Goal: Task Accomplishment & Management: Manage account settings

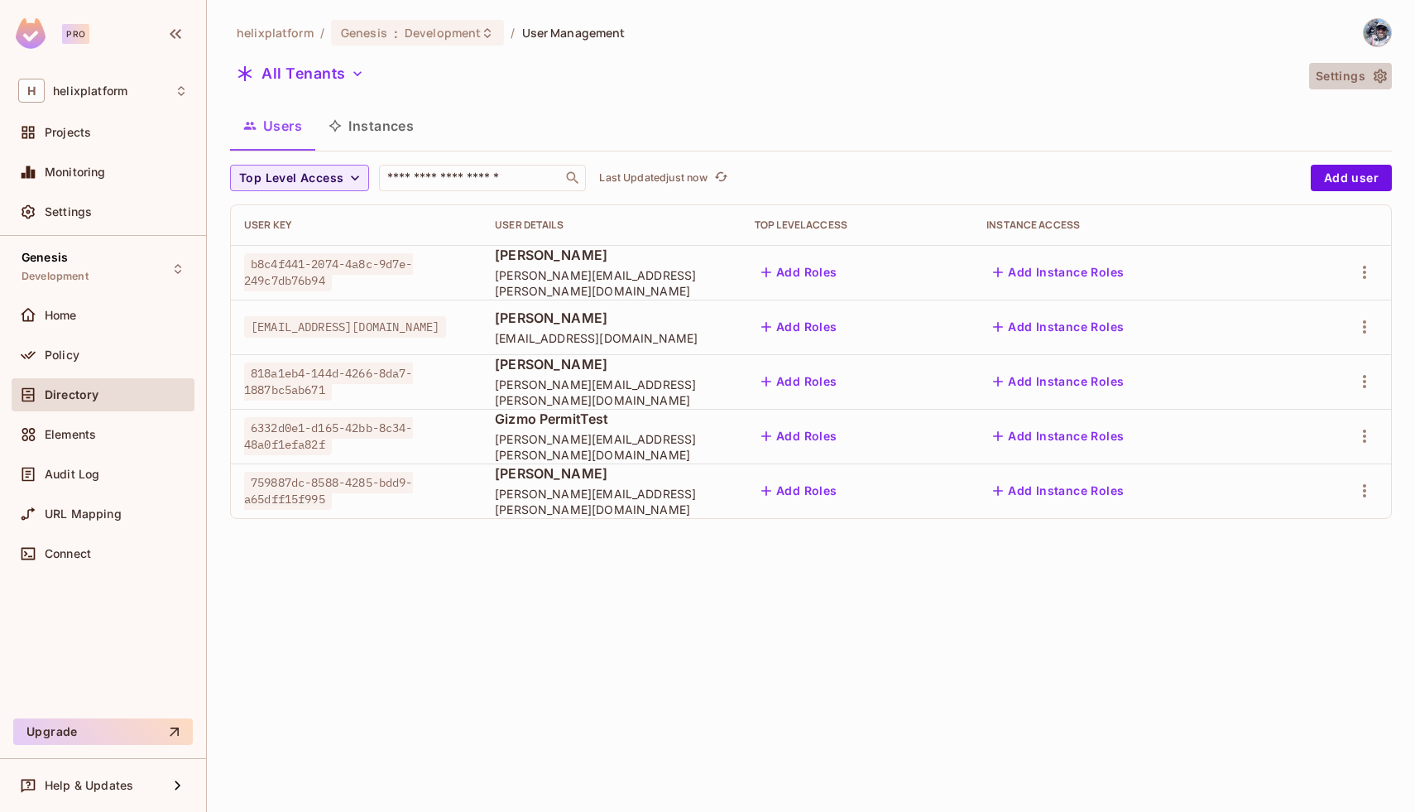
click at [1356, 74] on button "Settings" at bounding box center [1350, 76] width 83 height 26
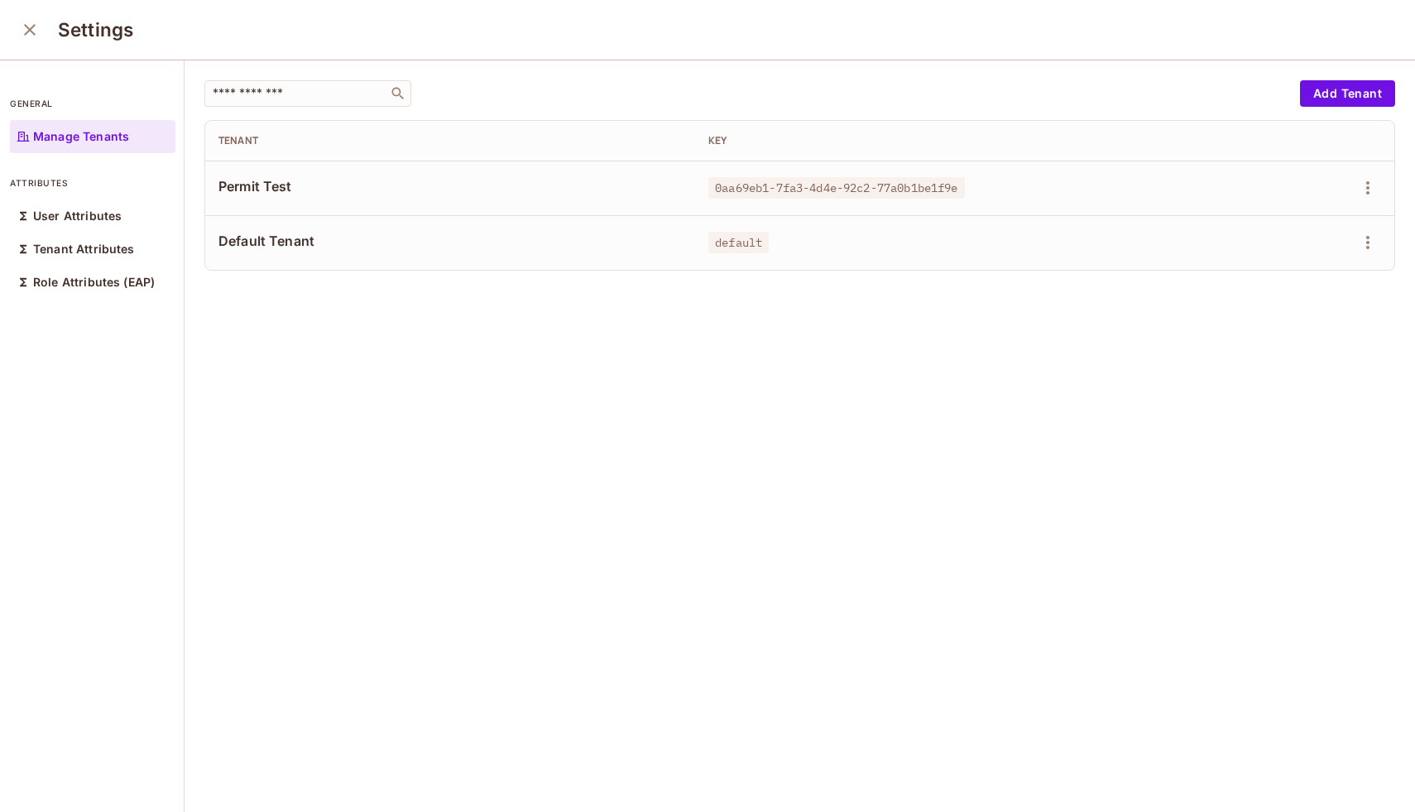
click at [29, 39] on icon "close" at bounding box center [30, 30] width 20 height 20
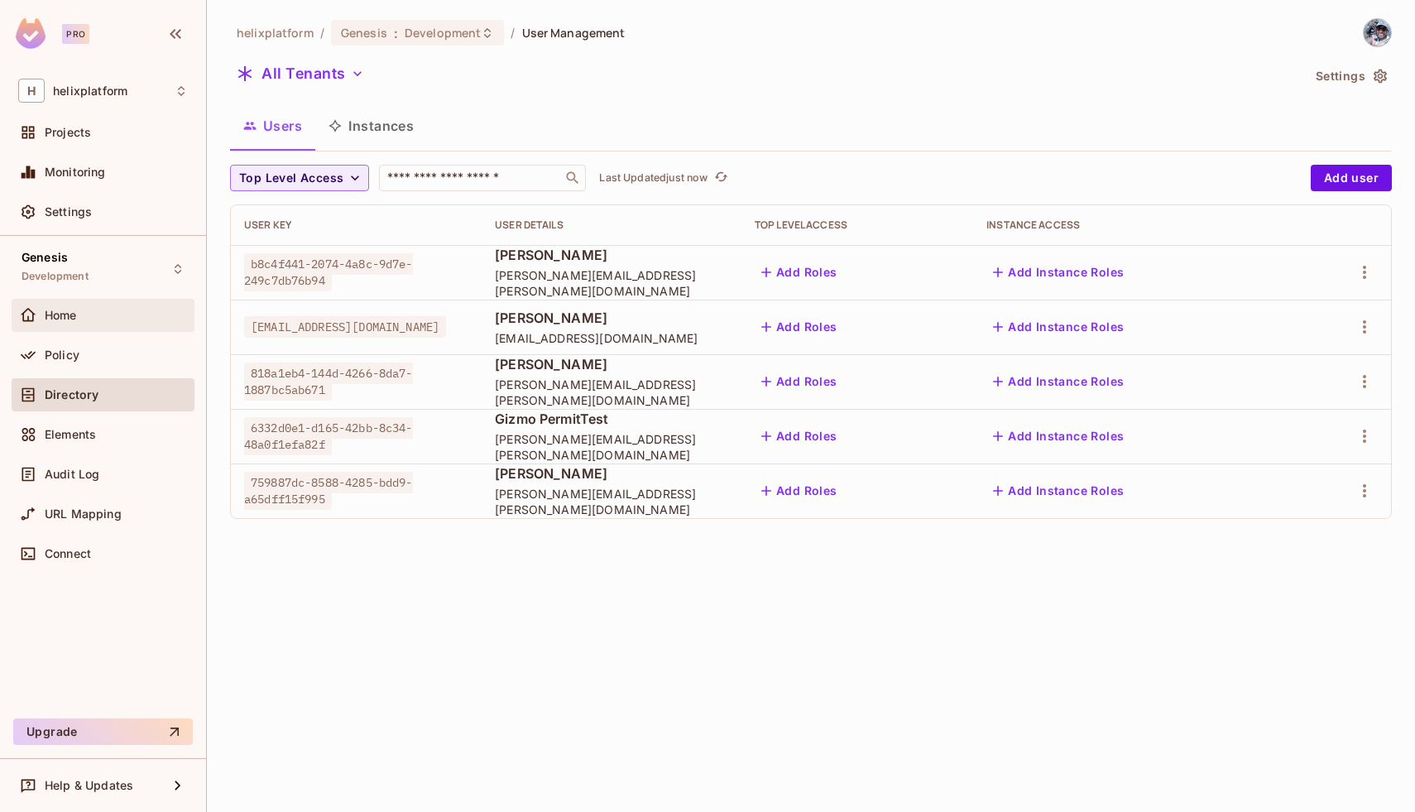
click at [46, 314] on span "Home" at bounding box center [61, 315] width 32 height 13
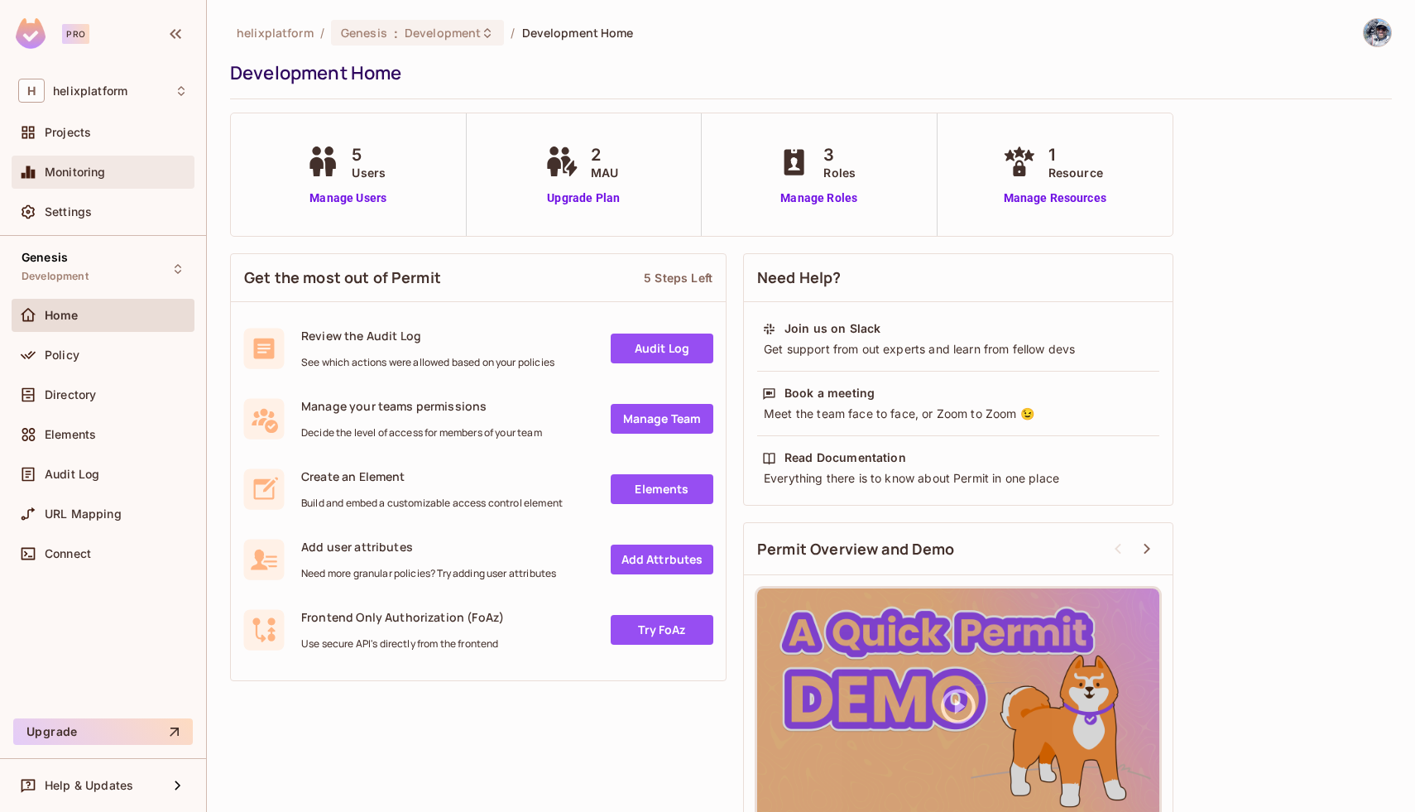
click at [77, 166] on span "Monitoring" at bounding box center [75, 172] width 61 height 13
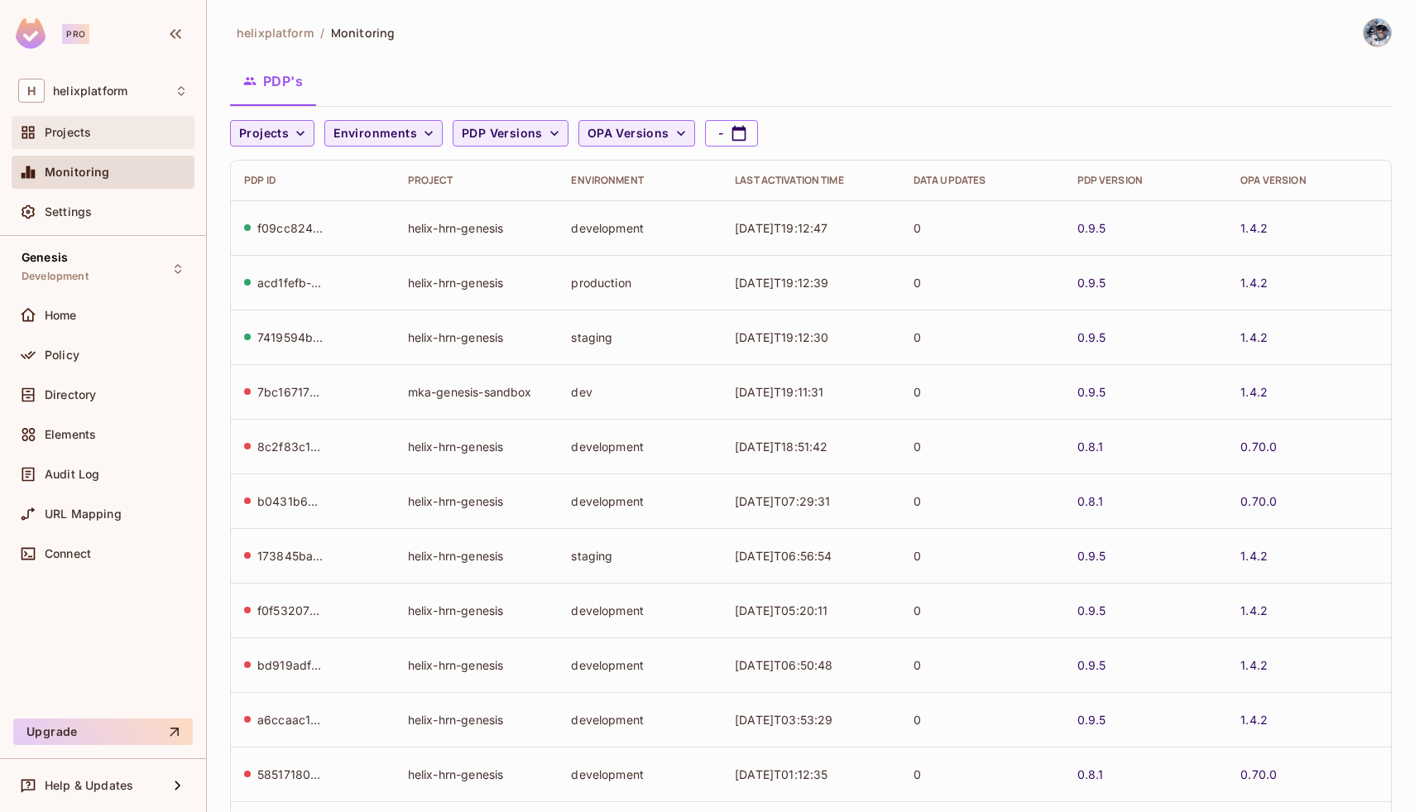
click at [81, 142] on div "Projects" at bounding box center [103, 132] width 170 height 20
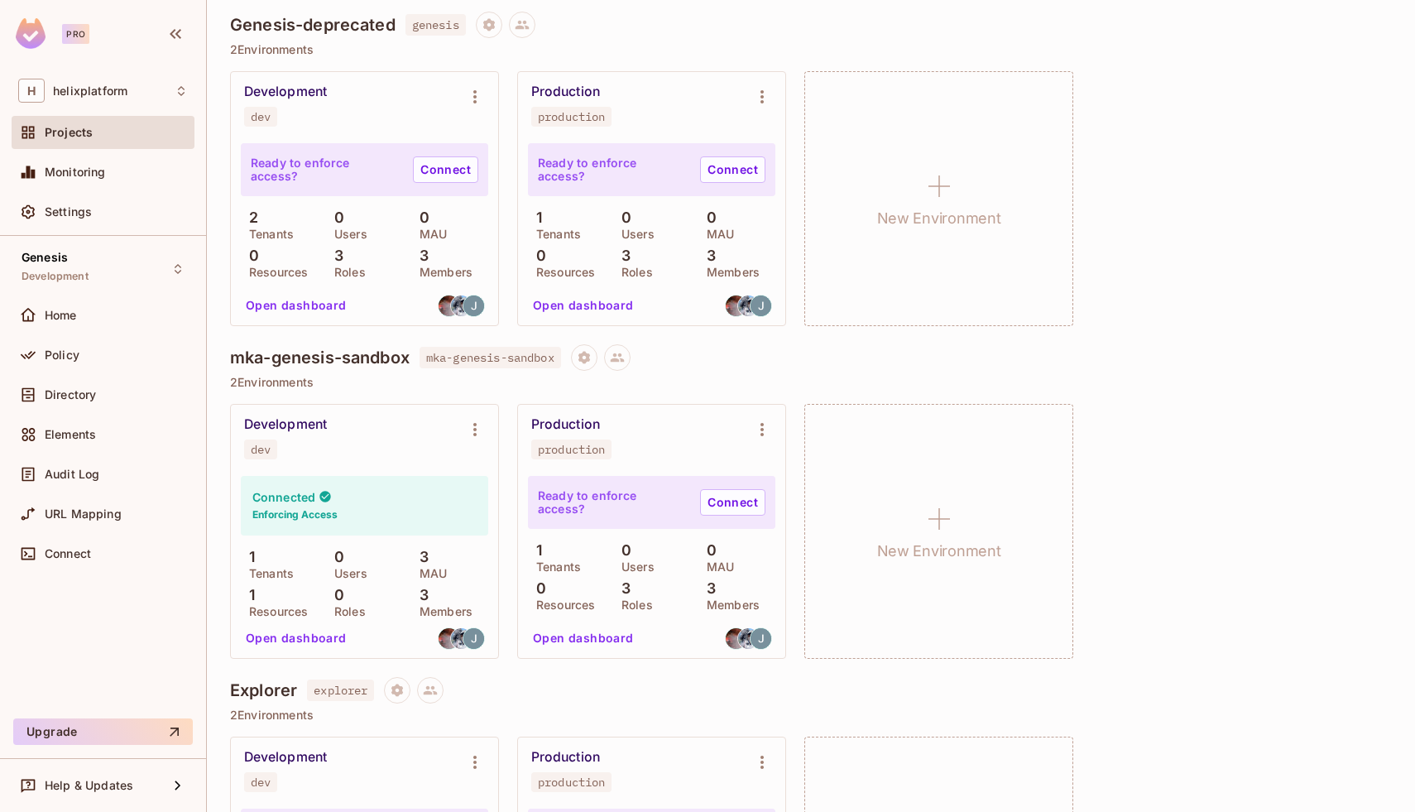
scroll to position [823, 0]
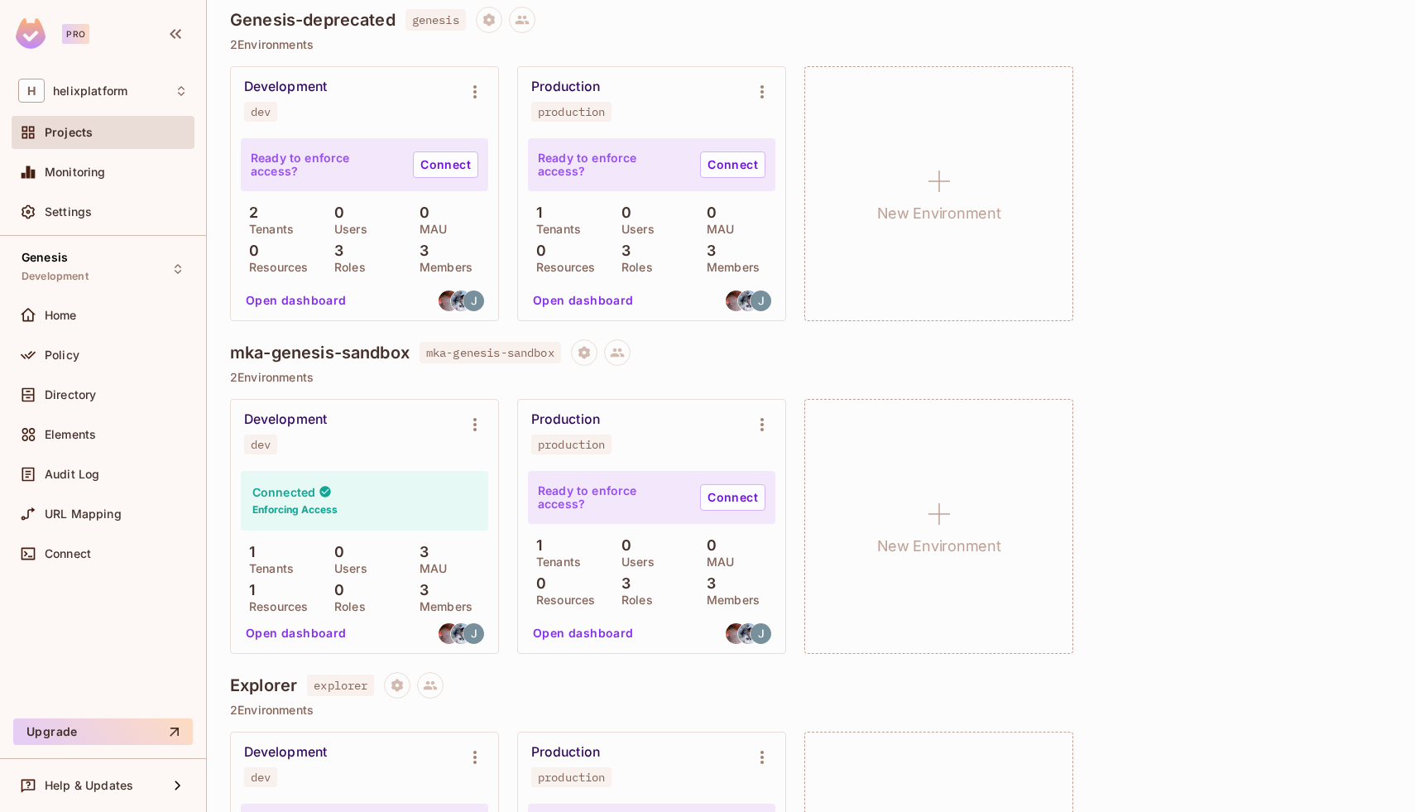
click at [574, 353] on div "mka-genesis-sandbox mka-genesis-sandbox" at bounding box center [811, 352] width 1162 height 26
click at [590, 354] on icon "Project settings" at bounding box center [584, 352] width 12 height 12
click at [659, 453] on div "Delete Project" at bounding box center [678, 452] width 79 height 17
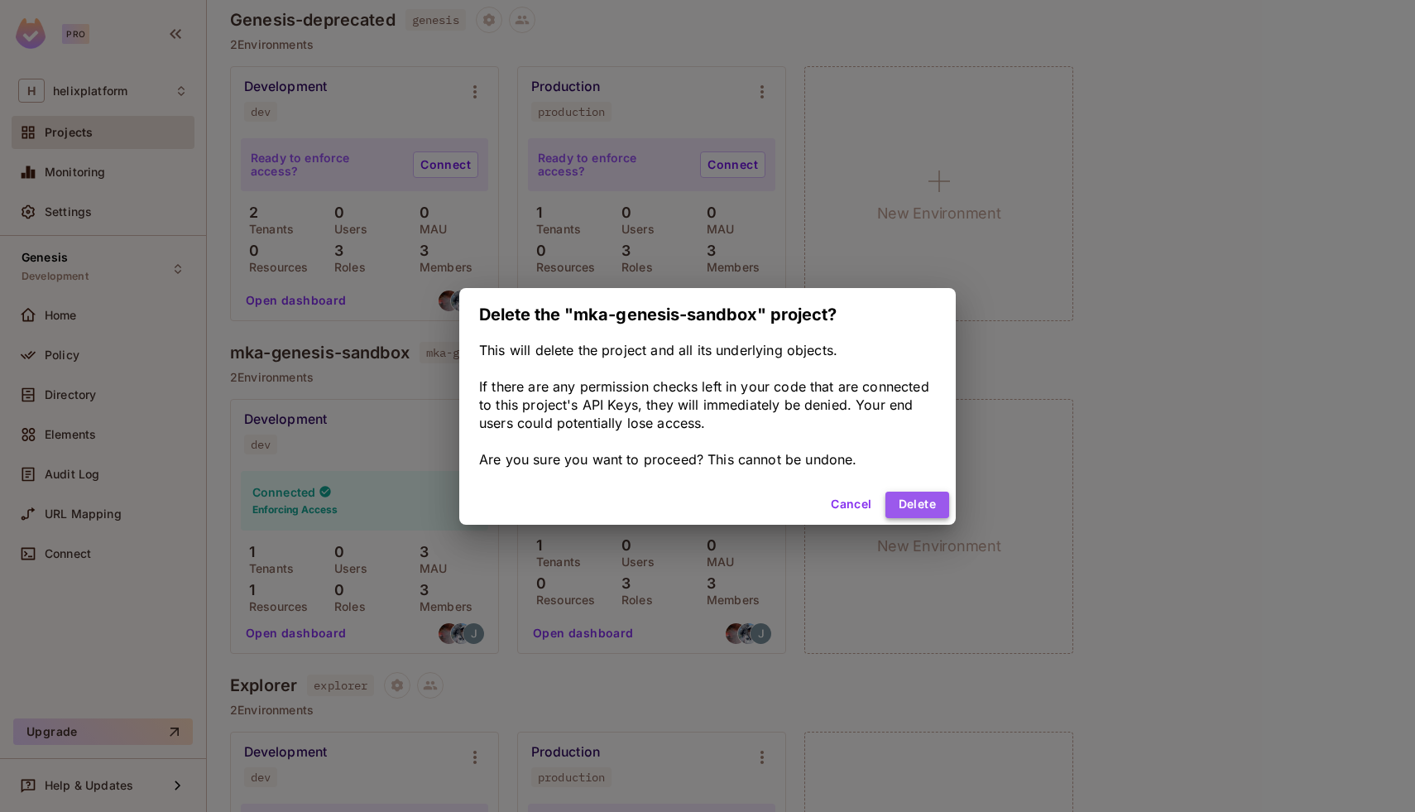
click at [905, 502] on button "Delete" at bounding box center [918, 505] width 64 height 26
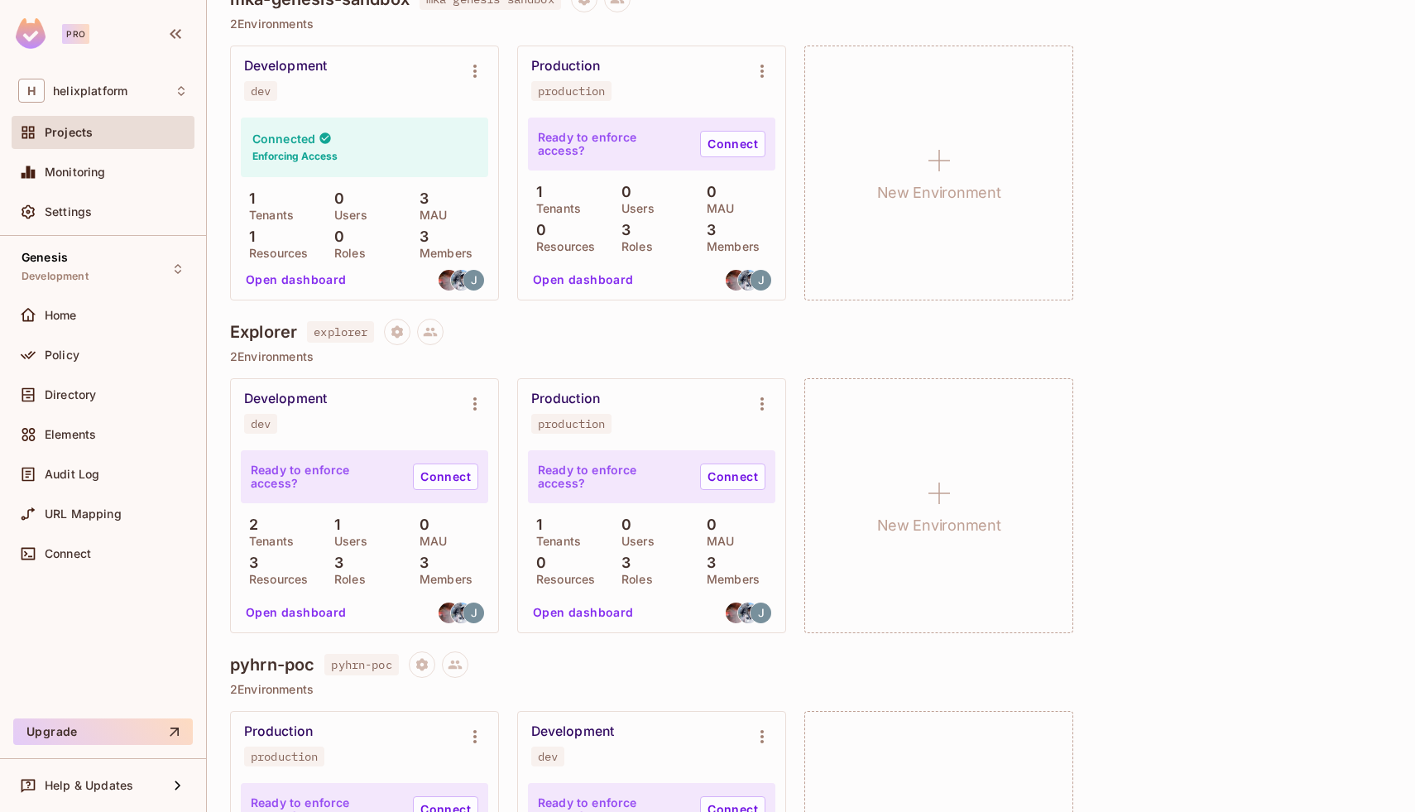
scroll to position [1156, 0]
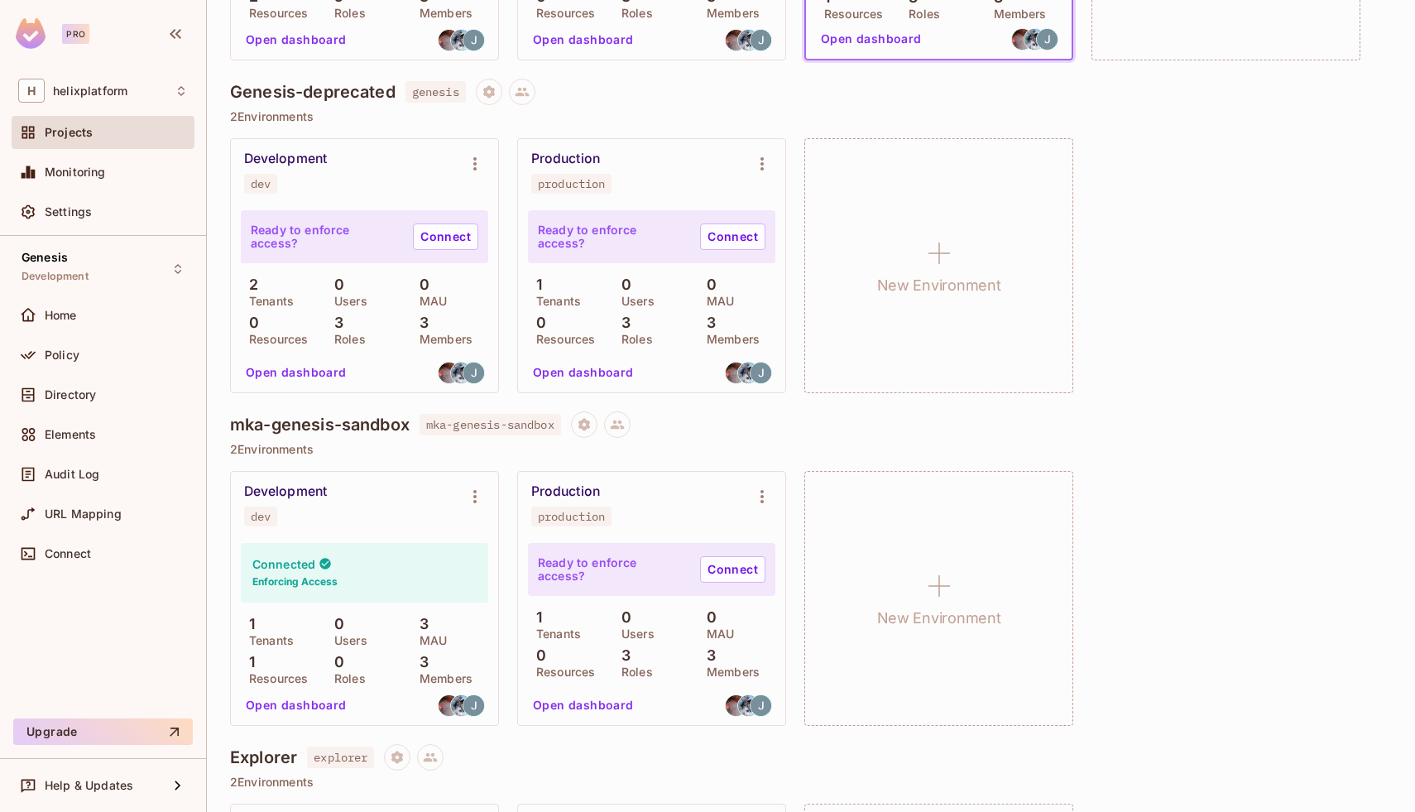
scroll to position [752, 0]
click at [323, 703] on button "Open dashboard" at bounding box center [296, 704] width 114 height 26
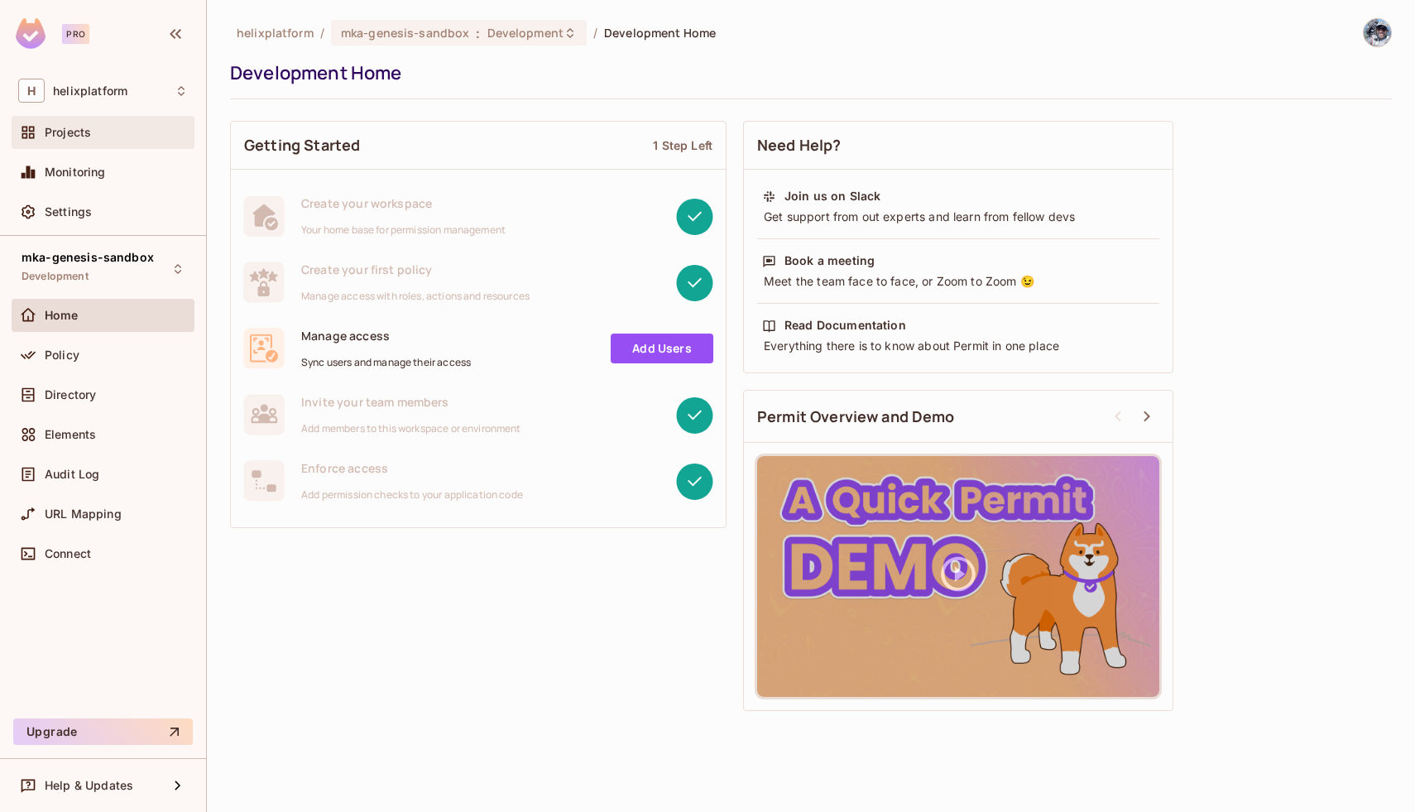
click at [76, 121] on div "Projects" at bounding box center [103, 132] width 183 height 33
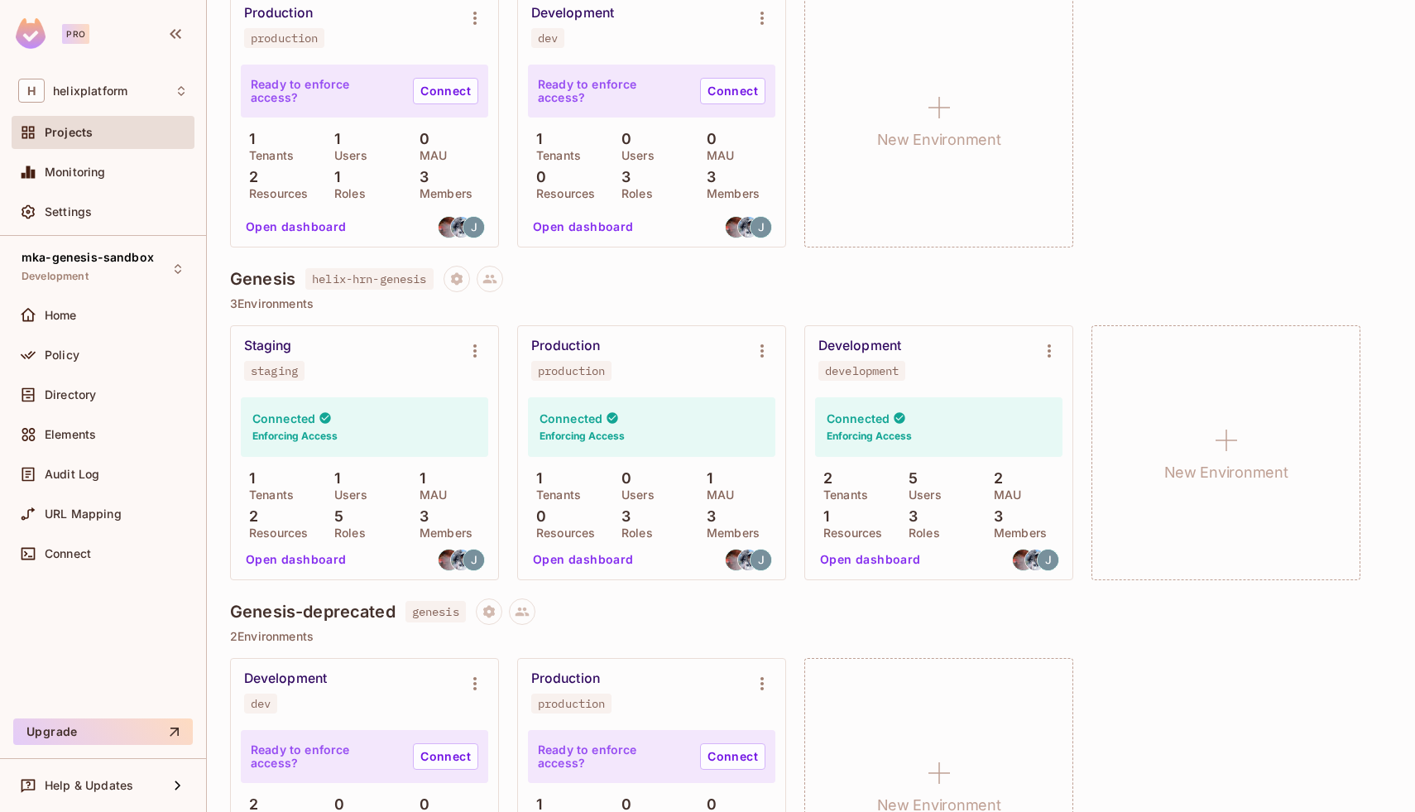
scroll to position [230, 0]
click at [869, 561] on button "Open dashboard" at bounding box center [871, 561] width 114 height 26
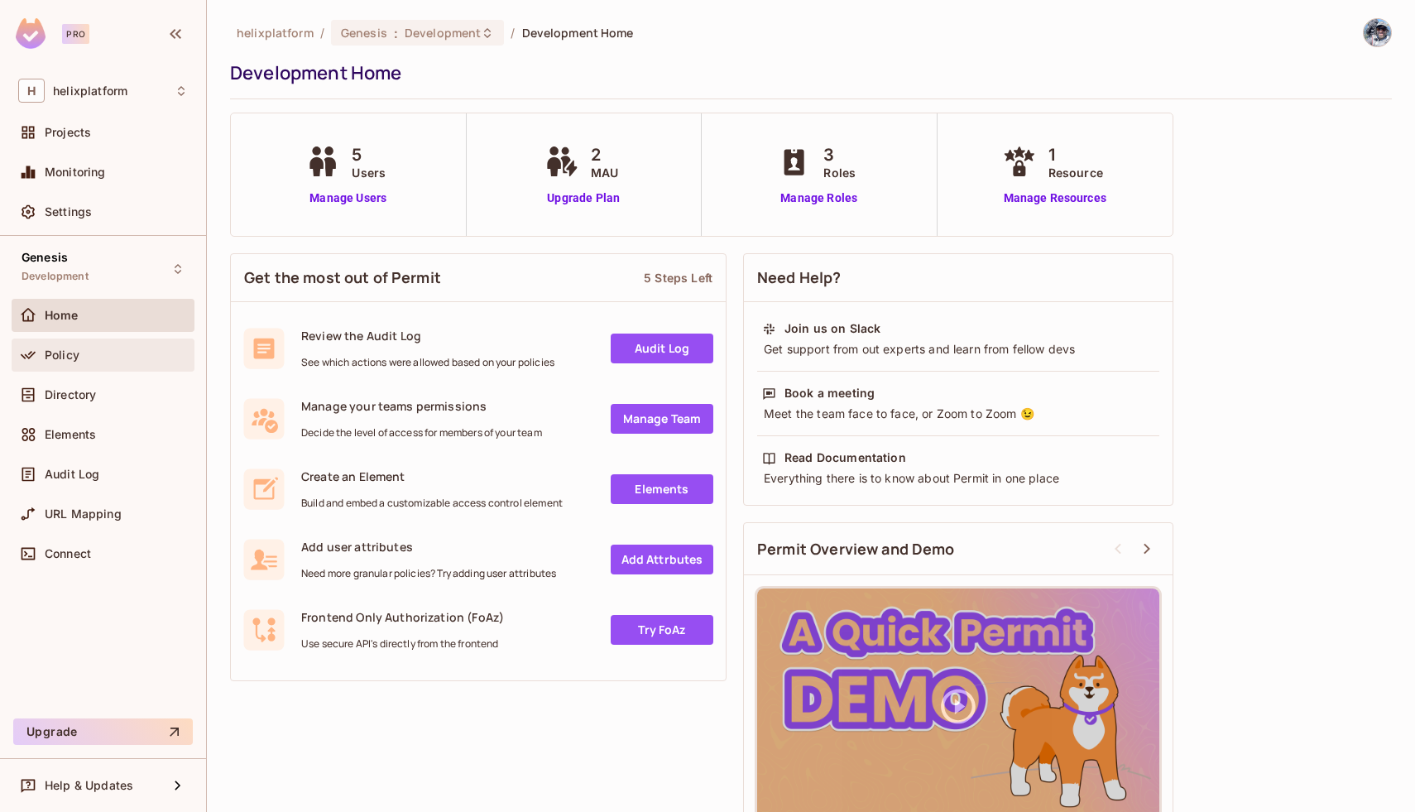
click at [82, 354] on div "Policy" at bounding box center [116, 354] width 143 height 13
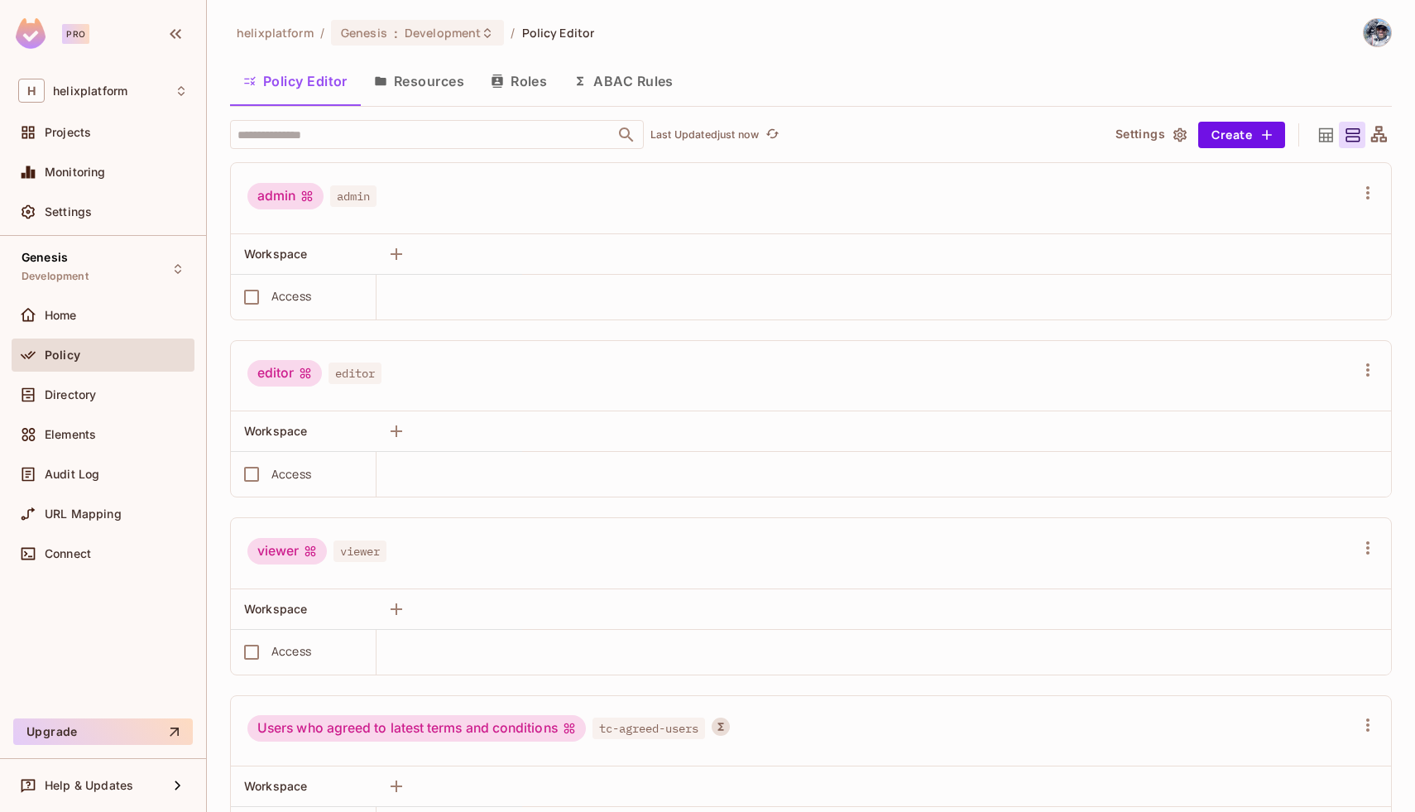
click at [522, 85] on button "Roles" at bounding box center [519, 80] width 83 height 41
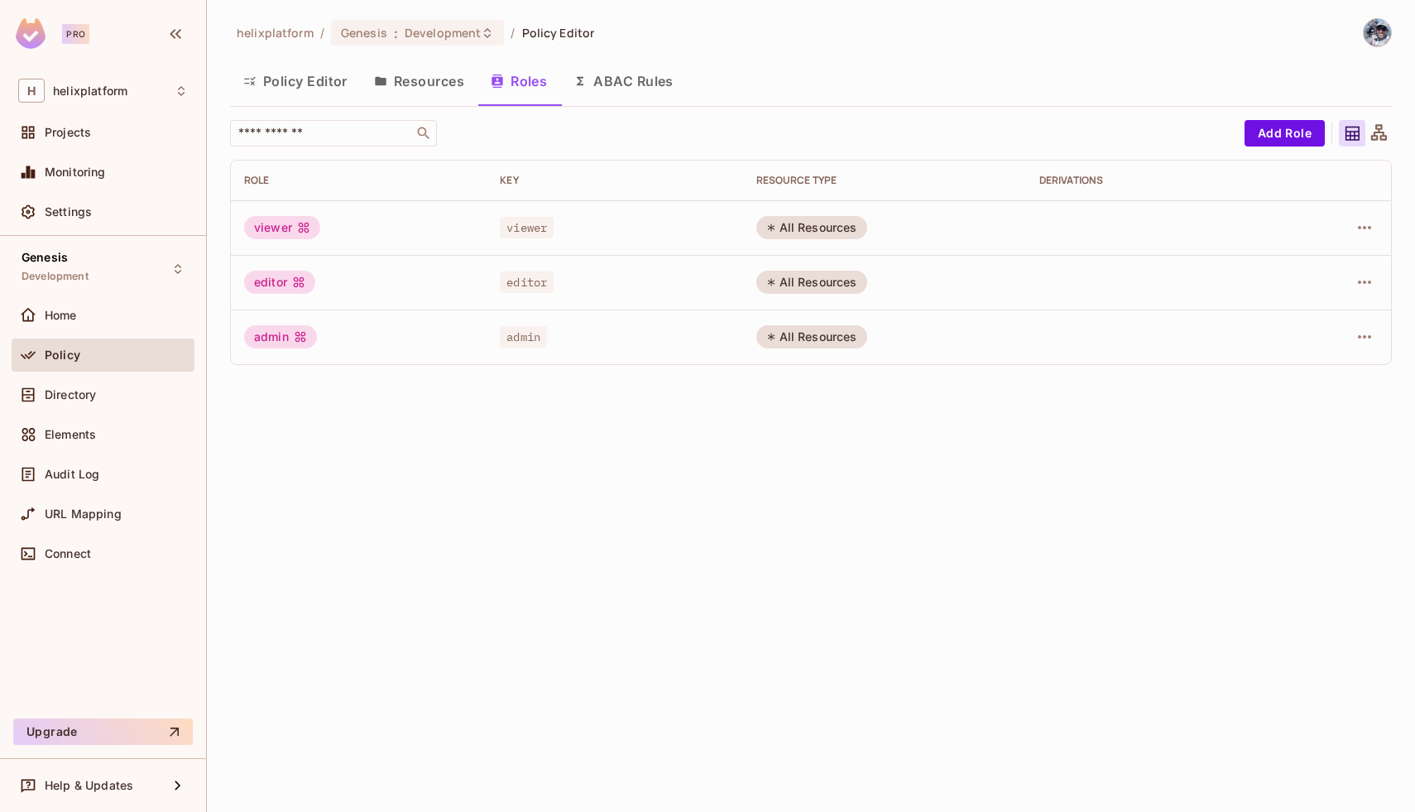
click at [296, 77] on button "Policy Editor" at bounding box center [295, 80] width 131 height 41
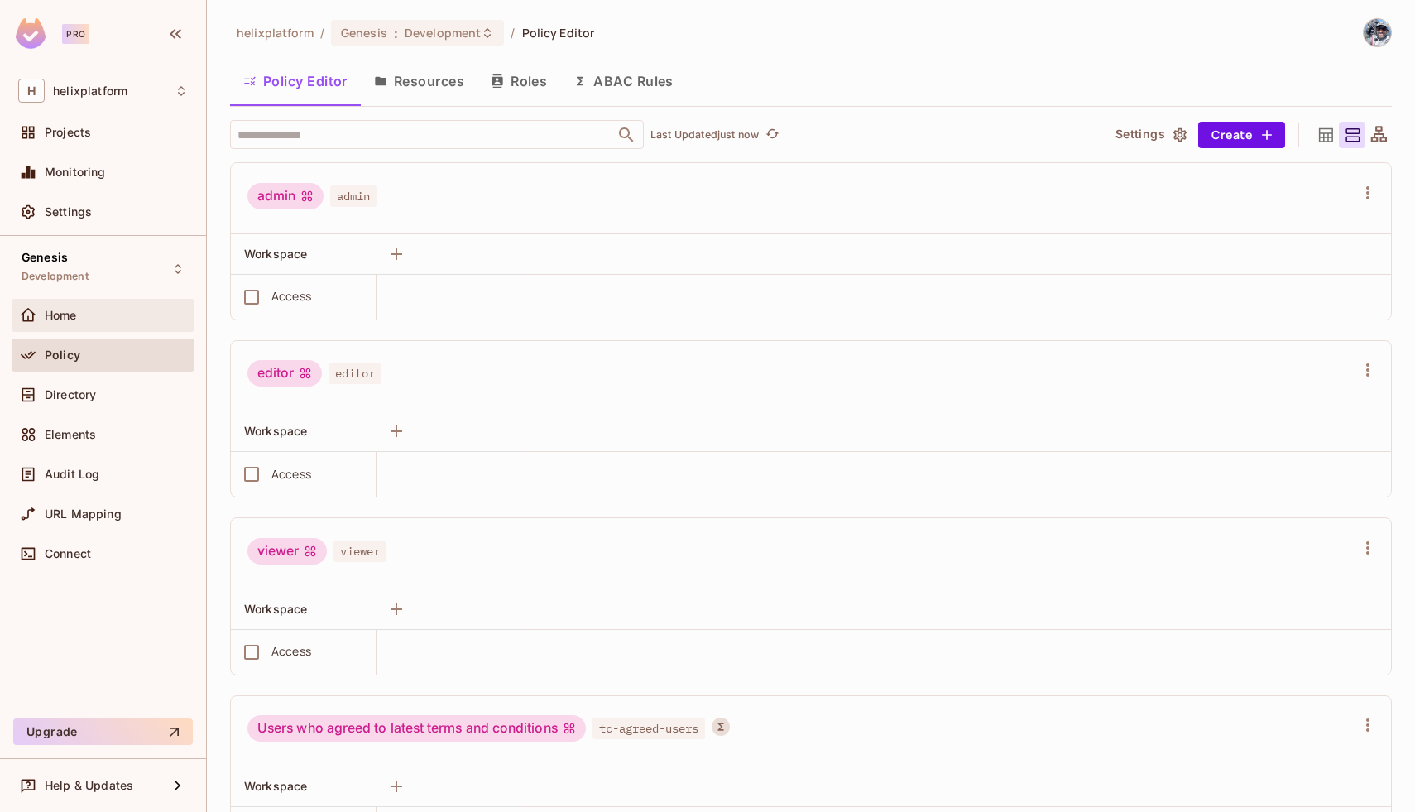
click at [94, 320] on div "Home" at bounding box center [116, 315] width 143 height 13
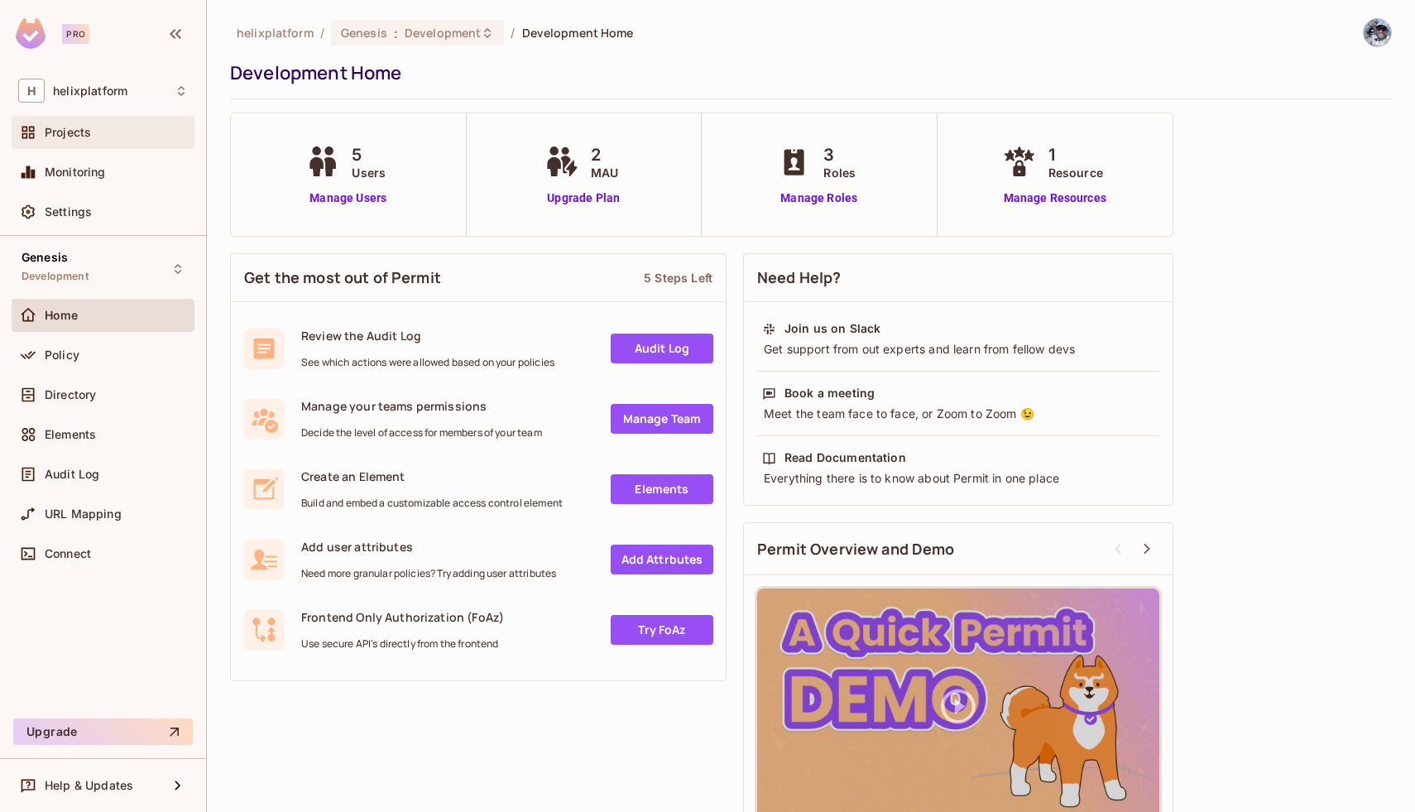
click at [55, 133] on span "Projects" at bounding box center [68, 132] width 46 height 13
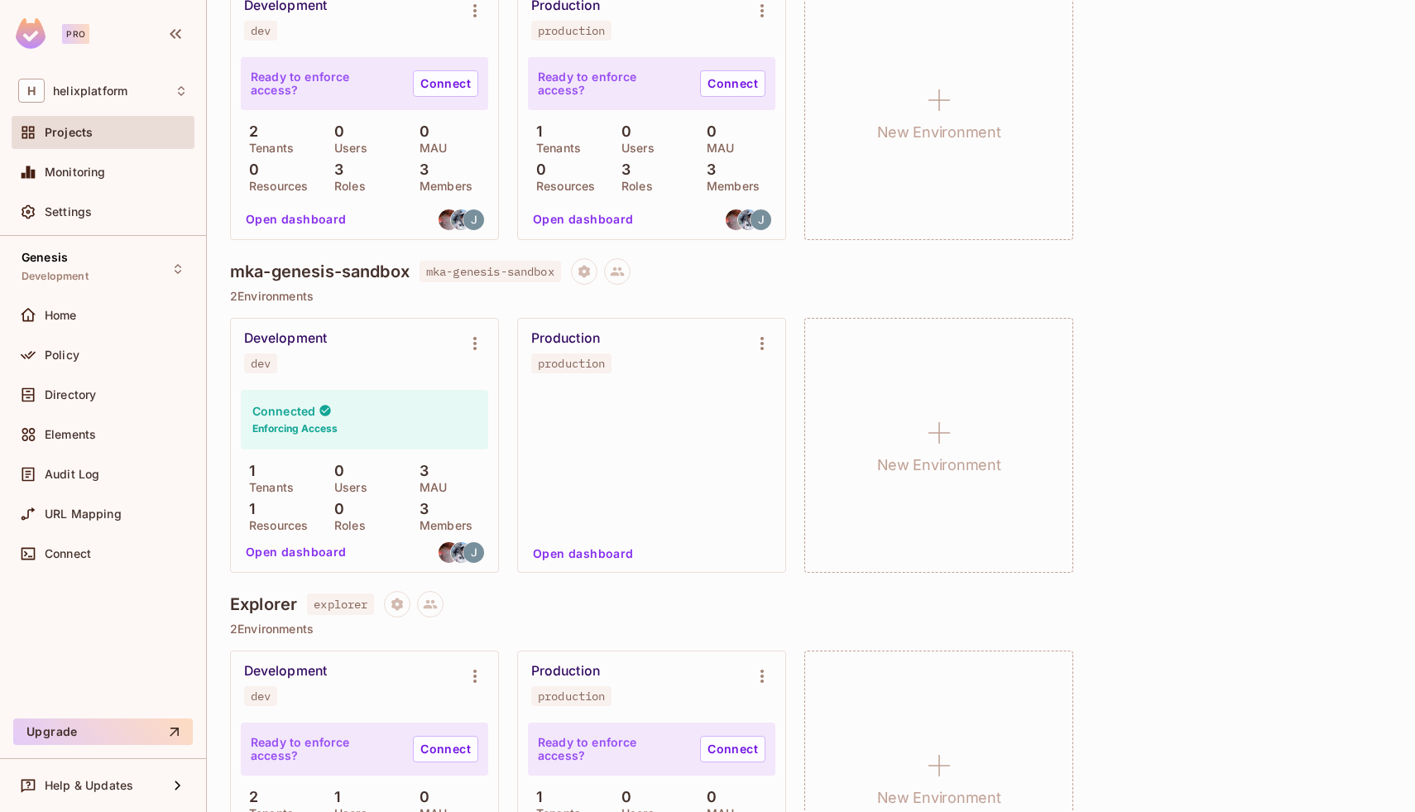
scroll to position [908, 0]
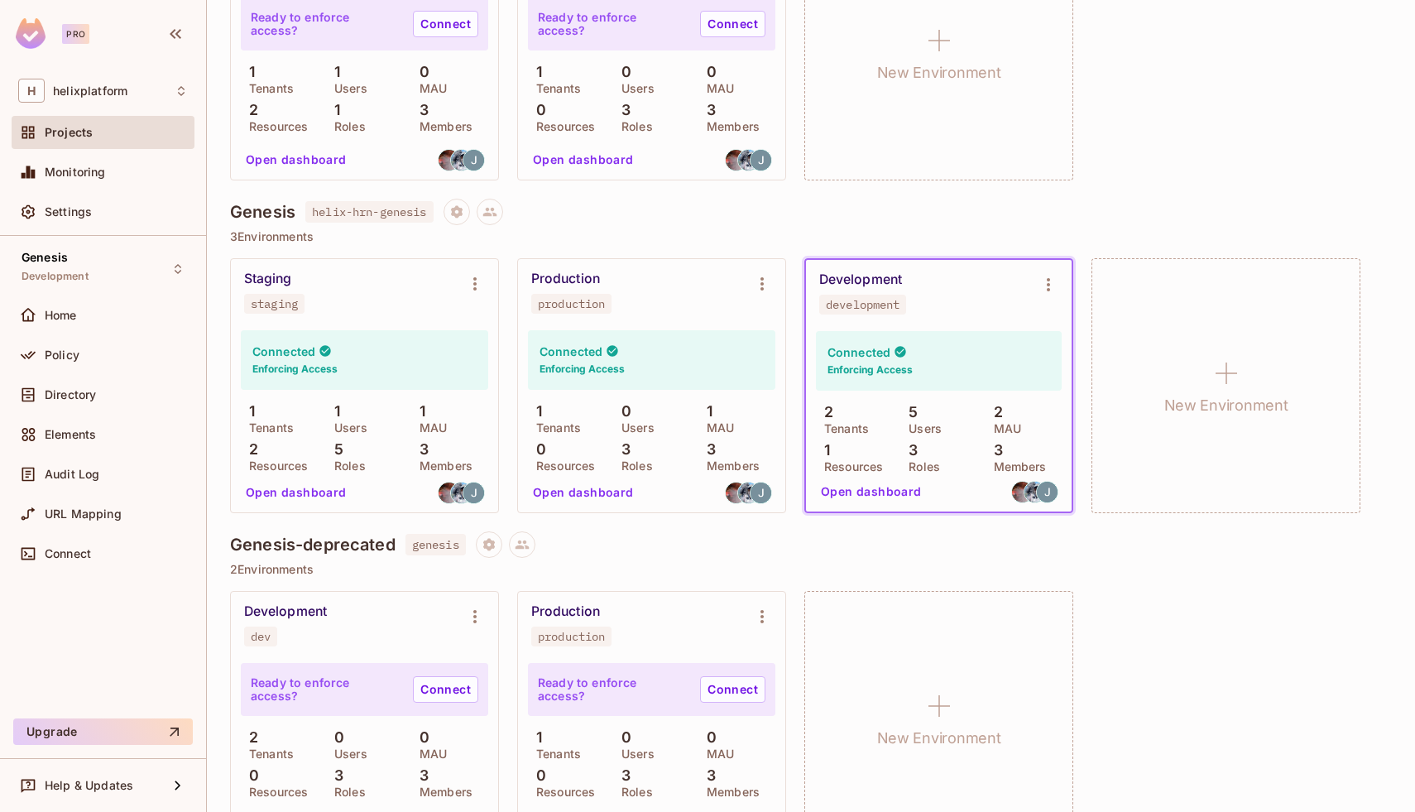
scroll to position [300, 0]
click at [77, 209] on span "Settings" at bounding box center [68, 211] width 47 height 13
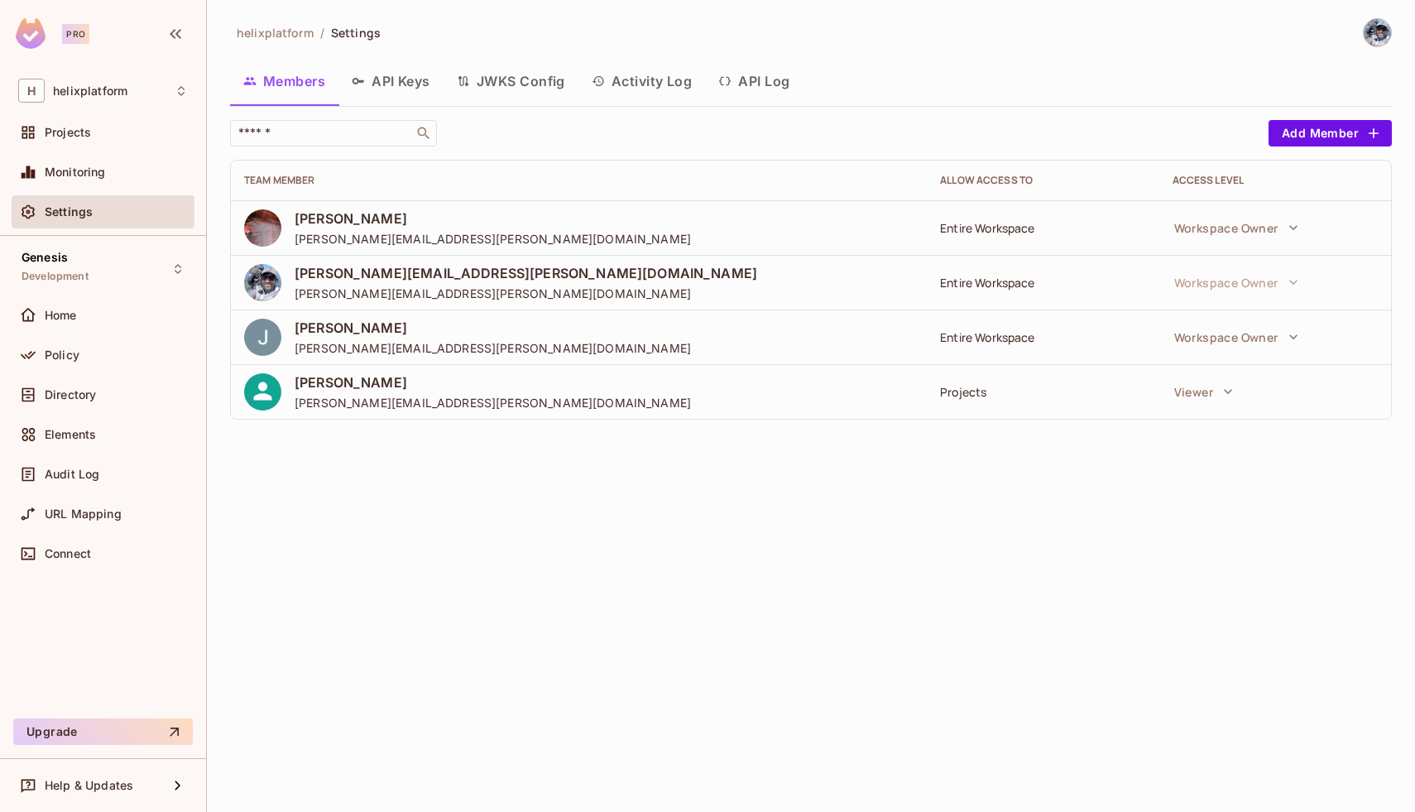
click at [408, 85] on button "API Keys" at bounding box center [390, 80] width 105 height 41
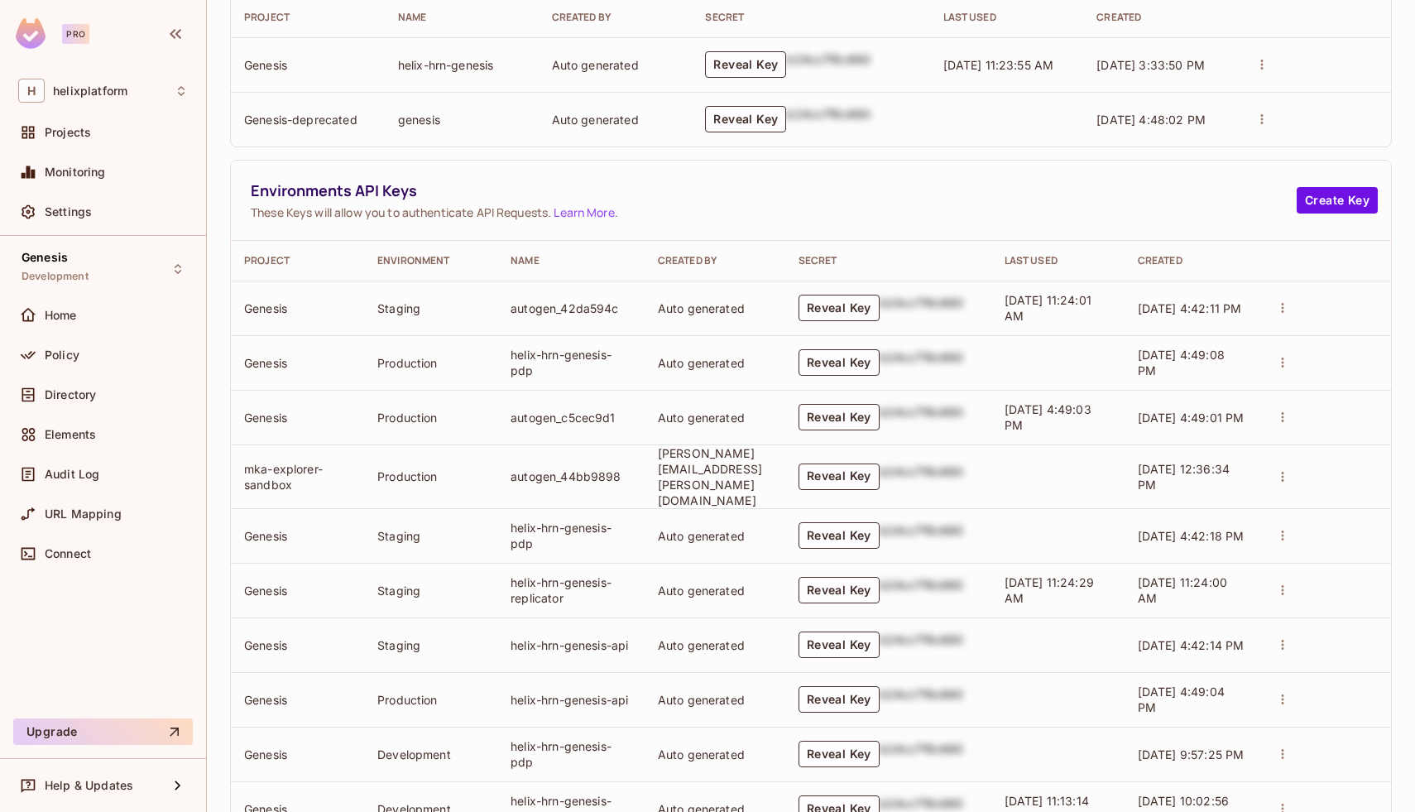
scroll to position [510, 0]
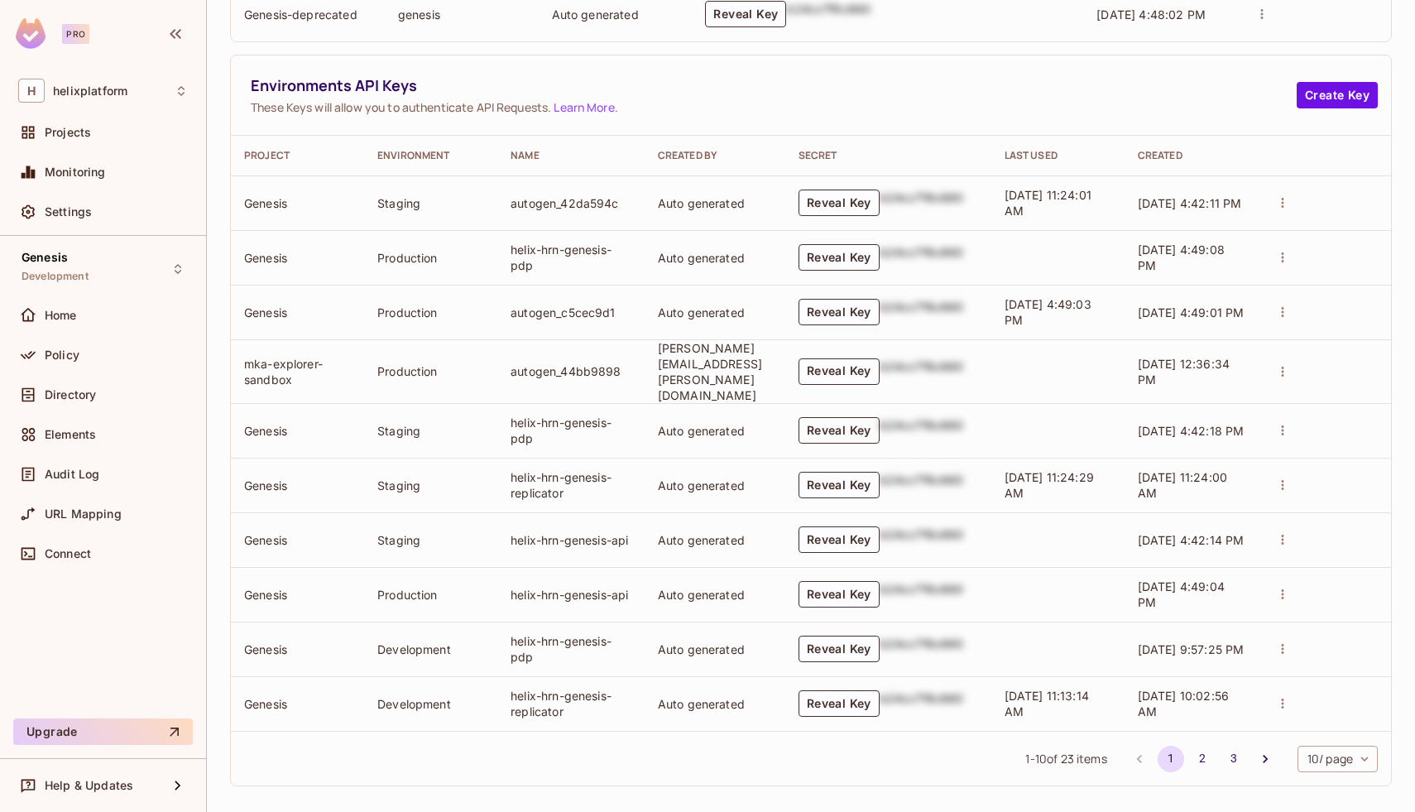
click at [858, 422] on button "Reveal Key" at bounding box center [839, 430] width 81 height 26
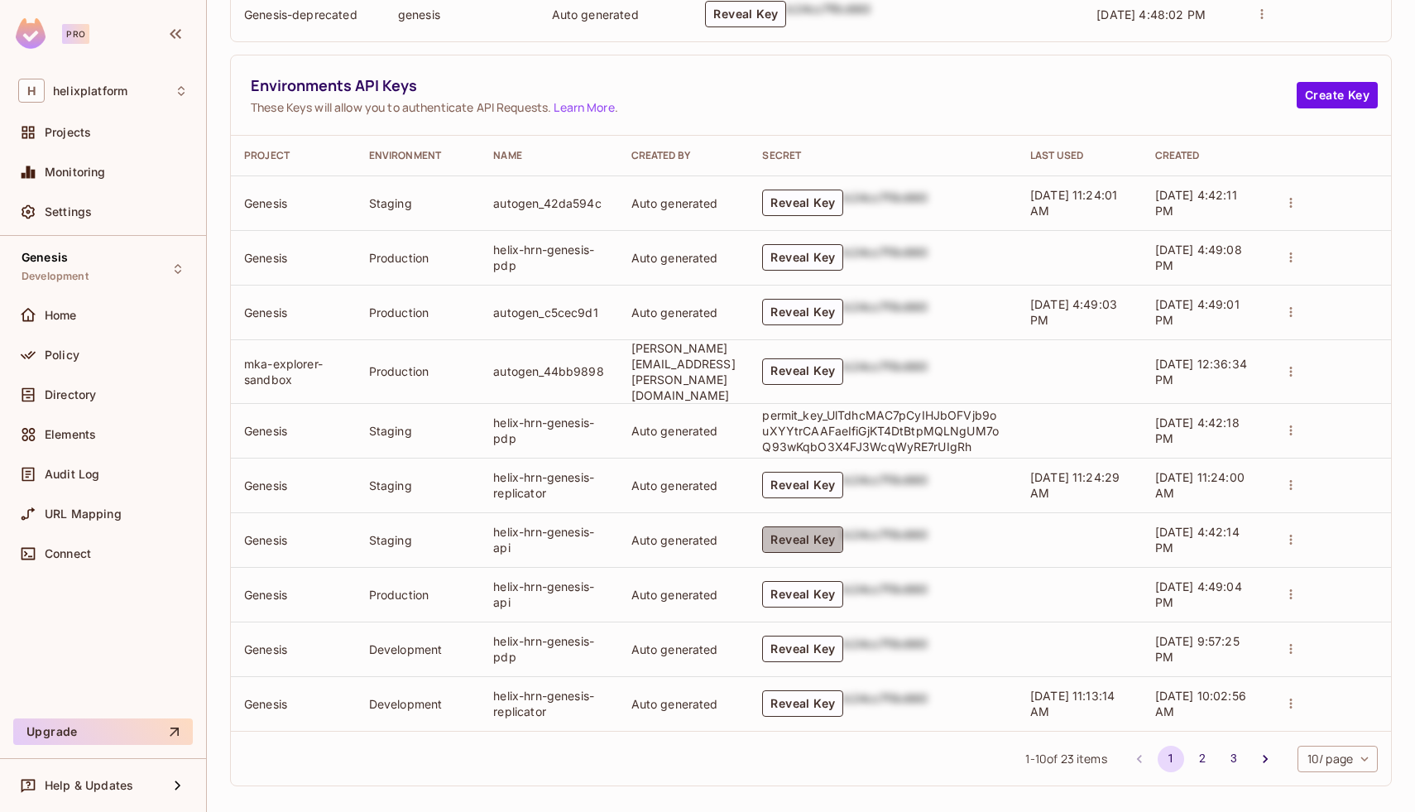
click at [835, 532] on button "Reveal Key" at bounding box center [802, 539] width 81 height 26
click at [835, 478] on button "Reveal Key" at bounding box center [802, 485] width 81 height 26
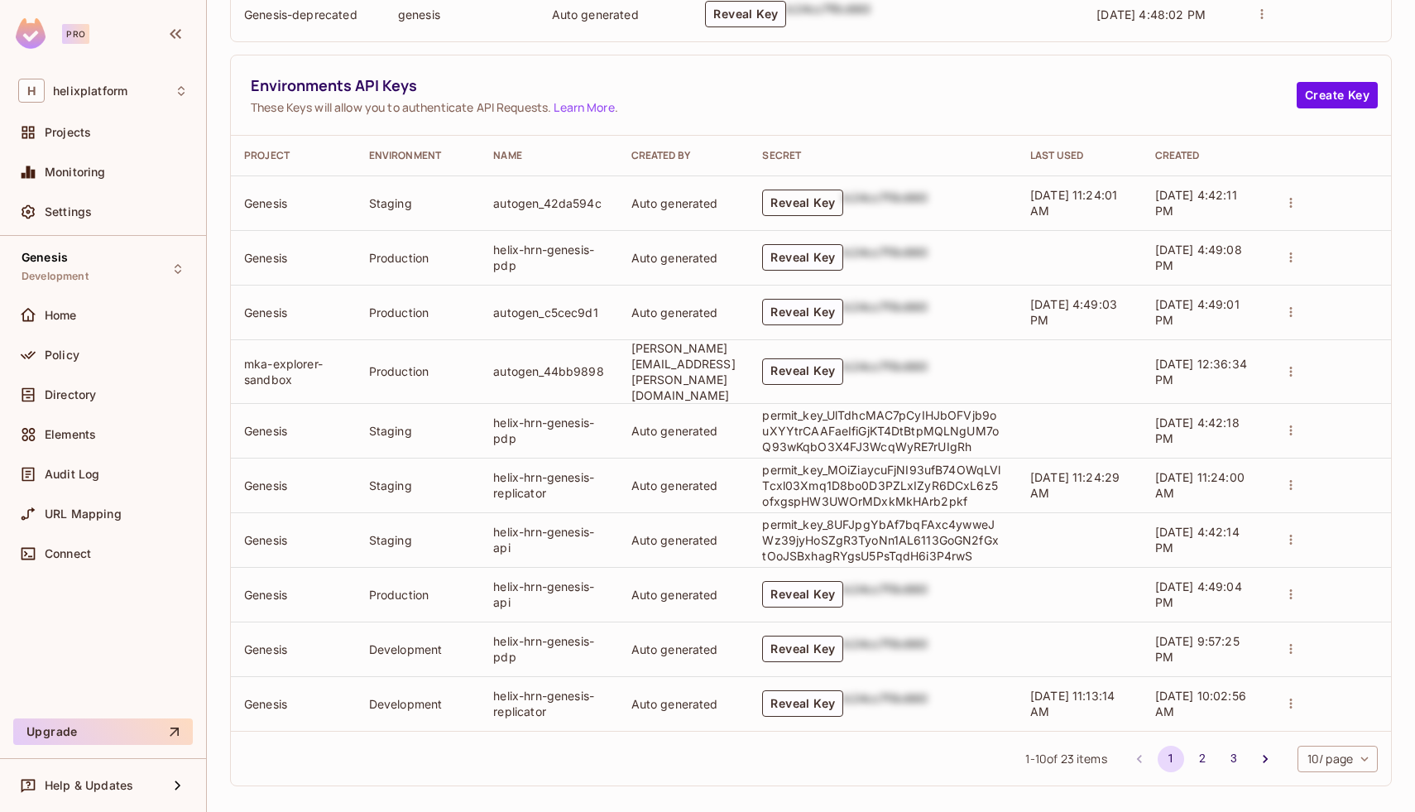
click at [816, 196] on button "Reveal Key" at bounding box center [802, 203] width 81 height 26
